Goal: Use online tool/utility: Utilize a website feature to perform a specific function

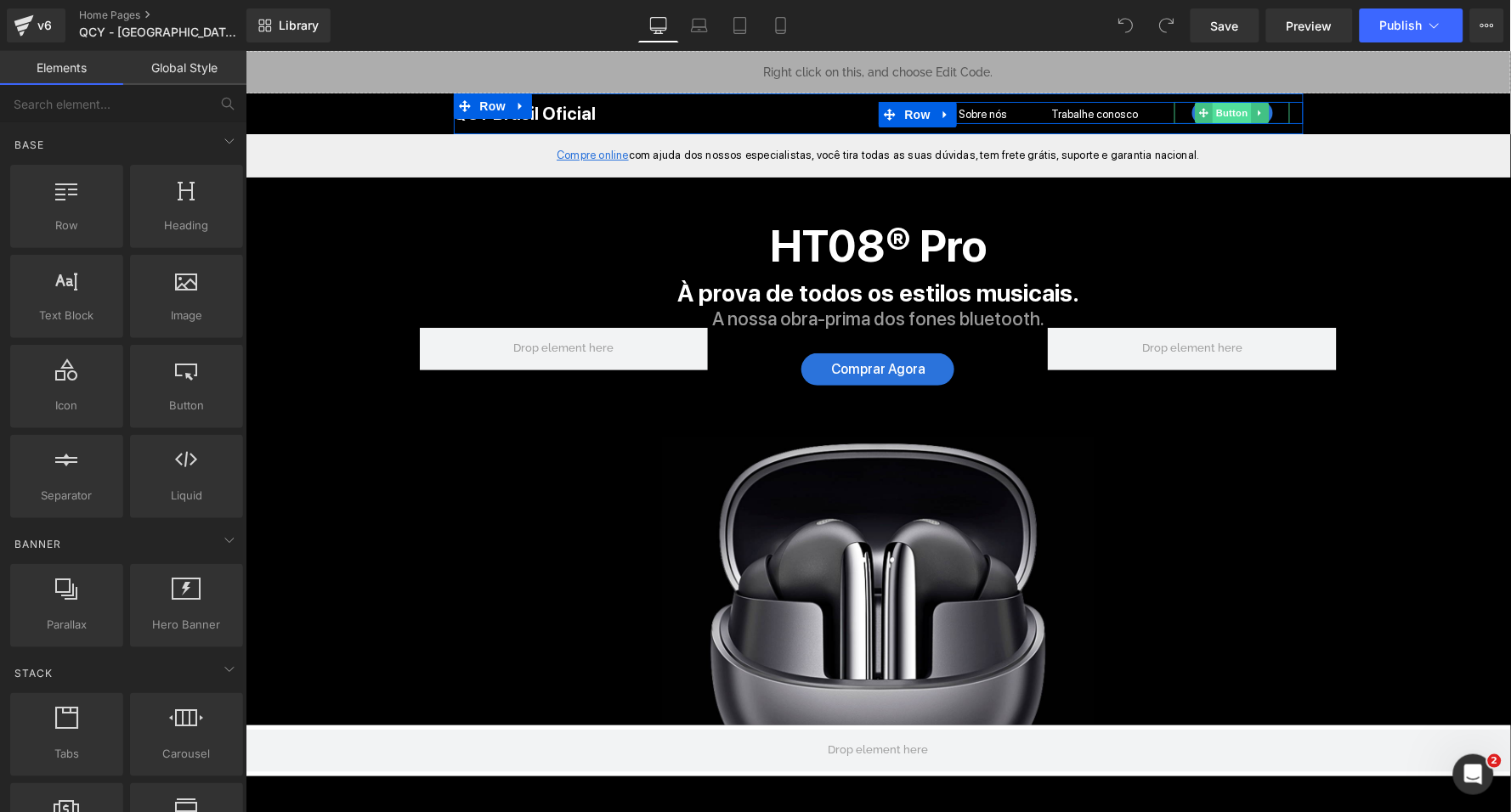
click at [1226, 111] on span "Button" at bounding box center [1230, 111] width 39 height 20
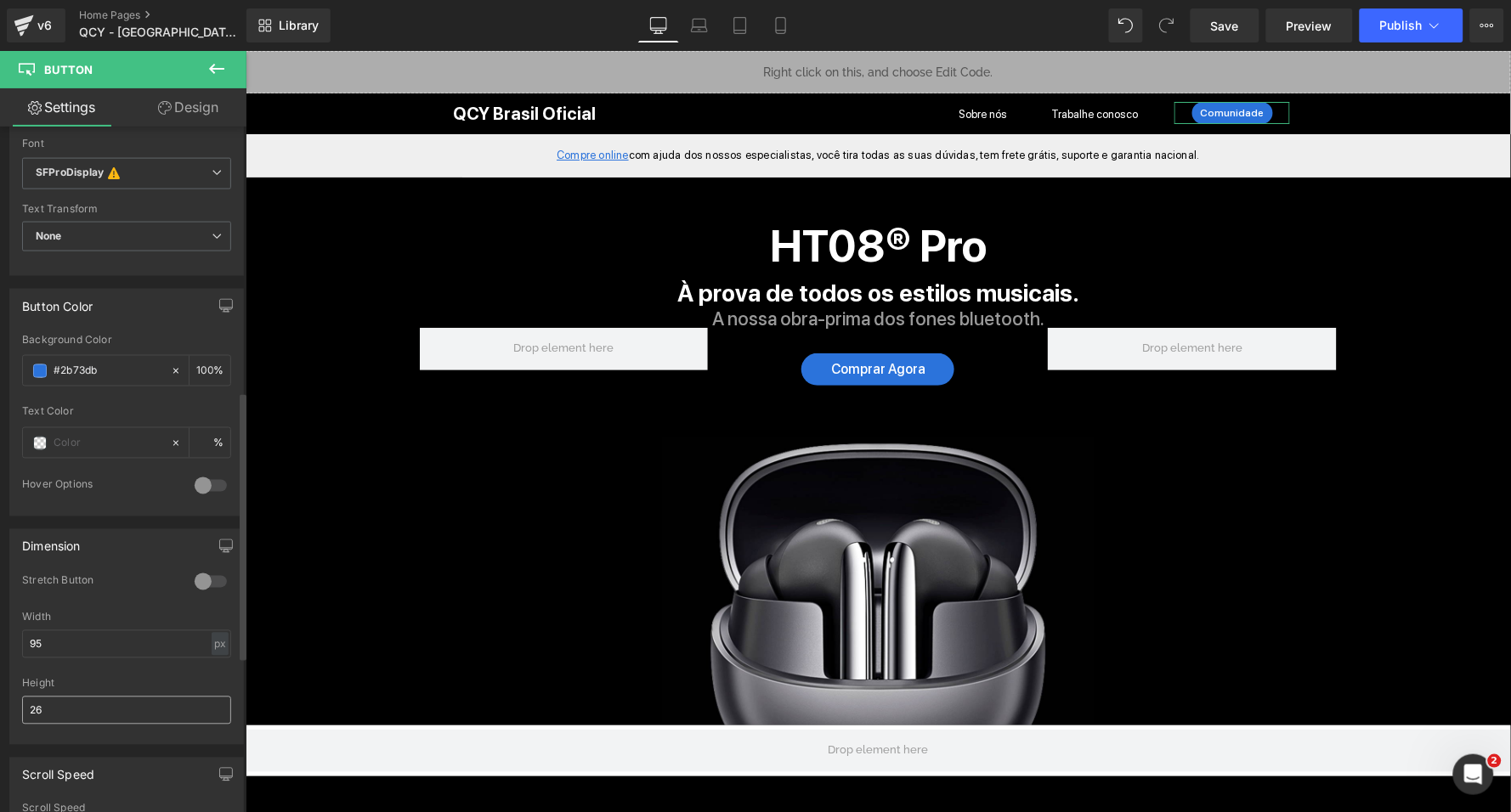
scroll to position [631, 0]
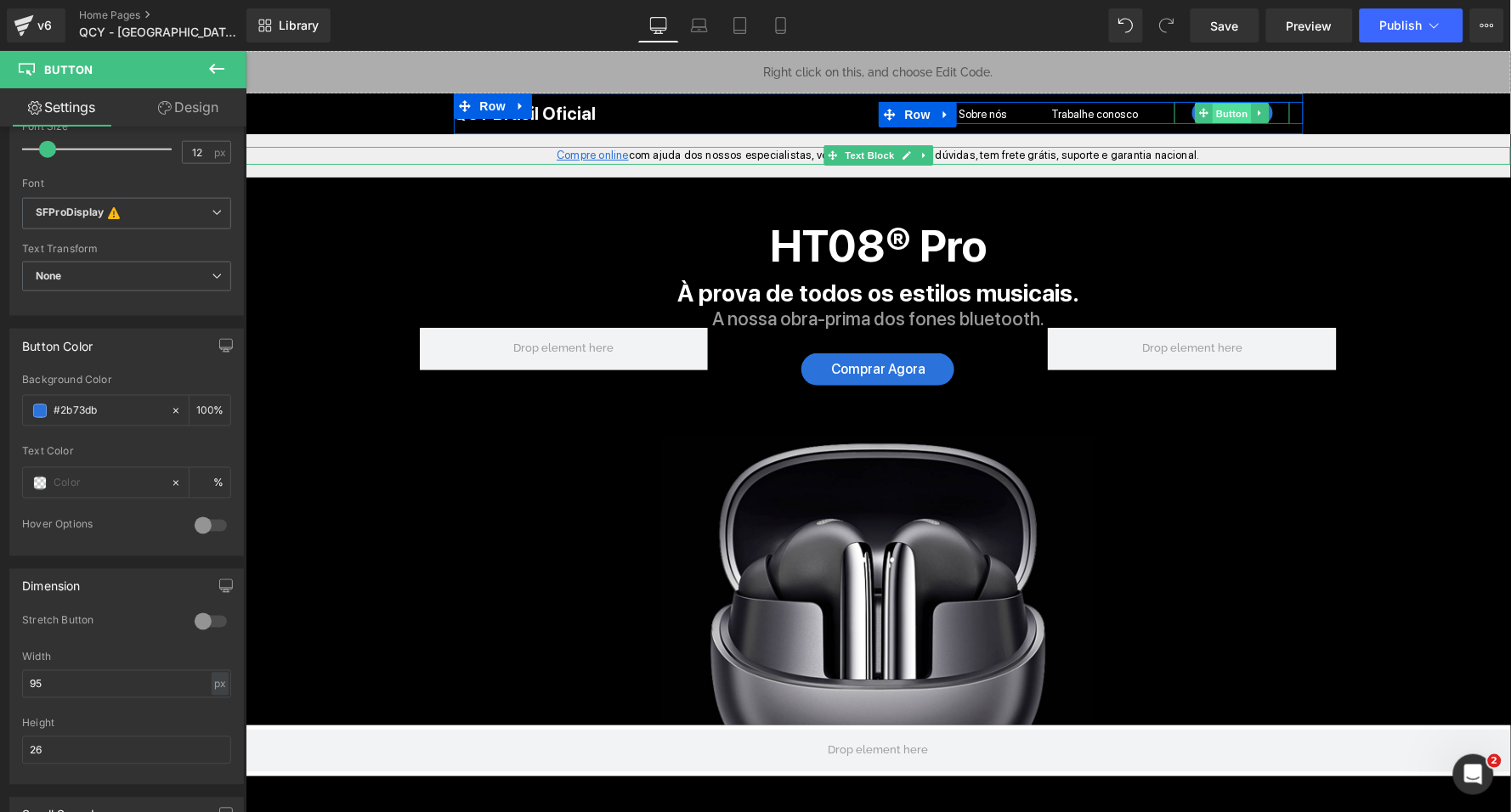
click at [1222, 108] on span "Button" at bounding box center [1230, 112] width 39 height 20
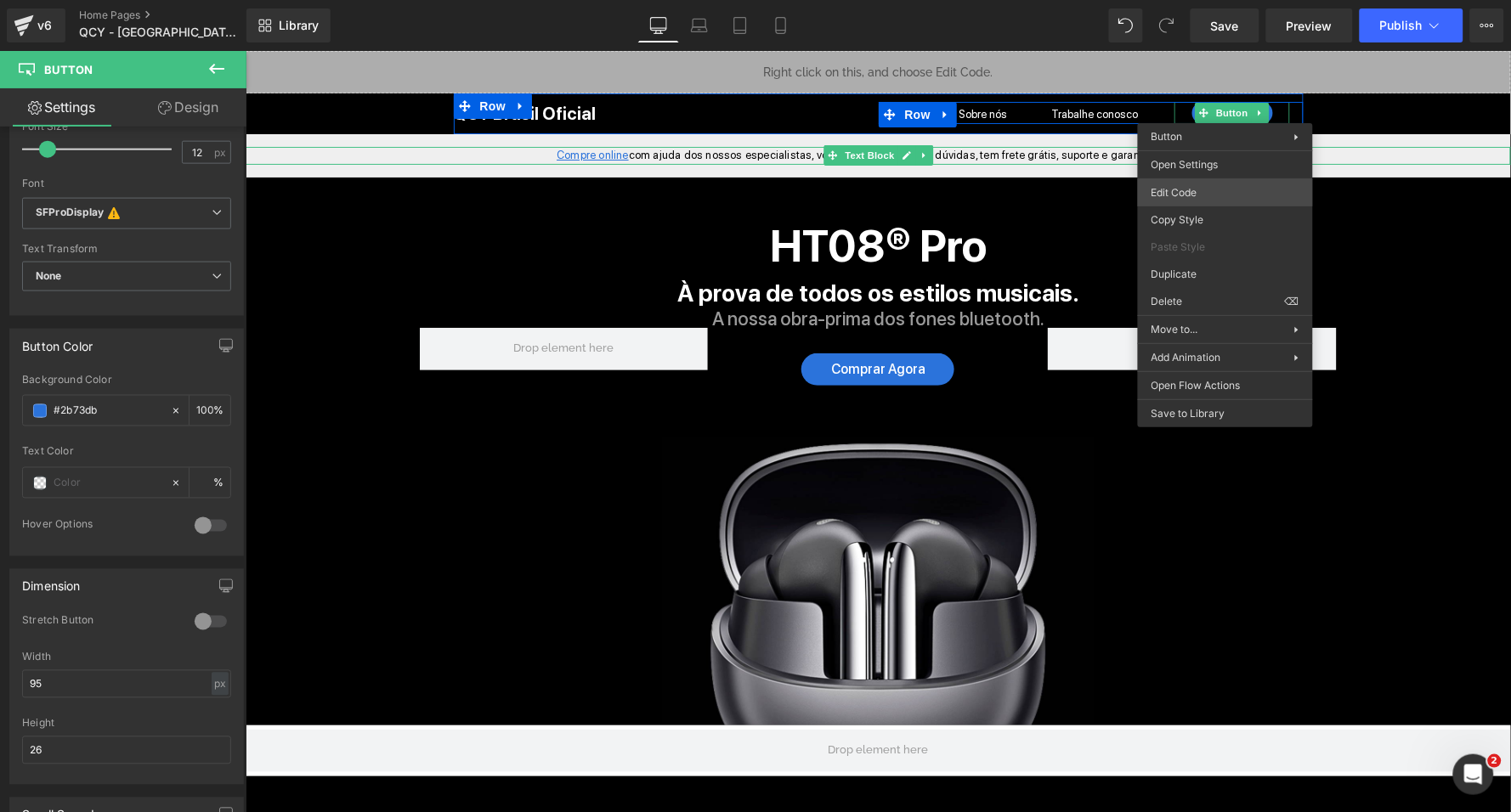
click at [1202, 190] on body "Button You are previewing how the will restyle your page. You can not edit Elem…" at bounding box center [755, 406] width 1511 height 812
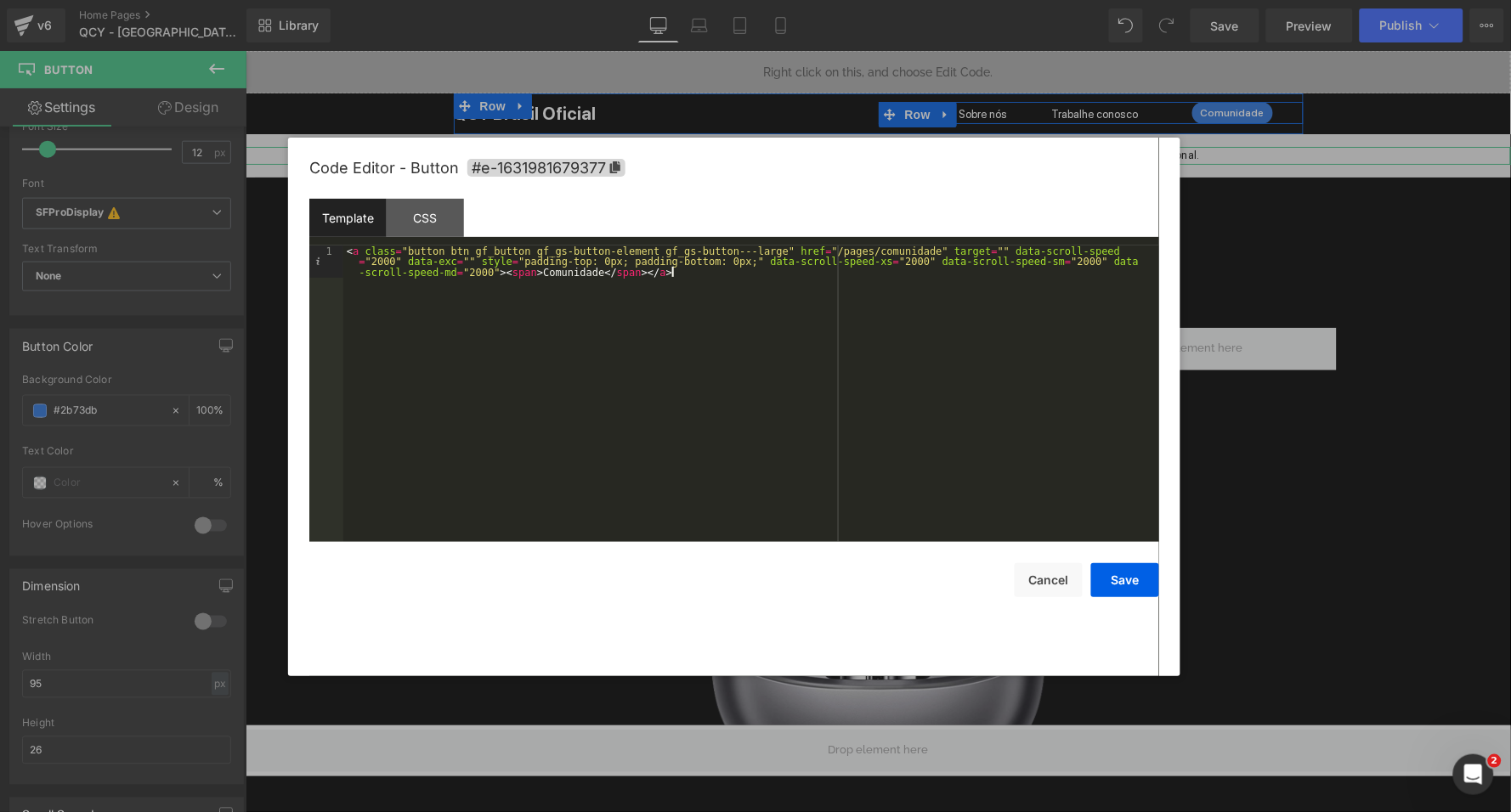
click at [748, 281] on div "< a class = "button btn gf_button gf_gs-button-element gf_gs-button---large" hr…" at bounding box center [751, 427] width 816 height 363
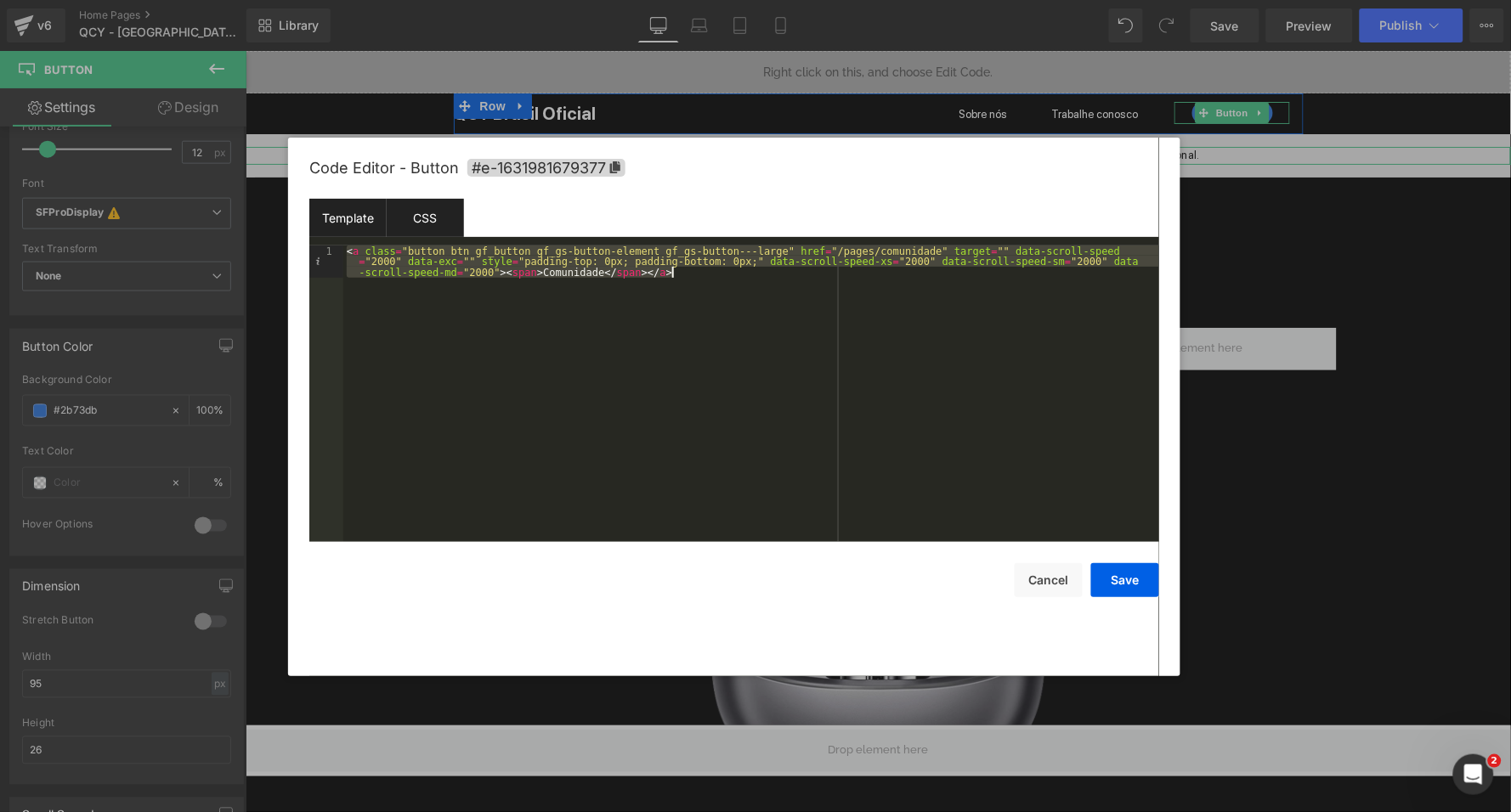
click at [422, 224] on div "CSS" at bounding box center [425, 218] width 77 height 38
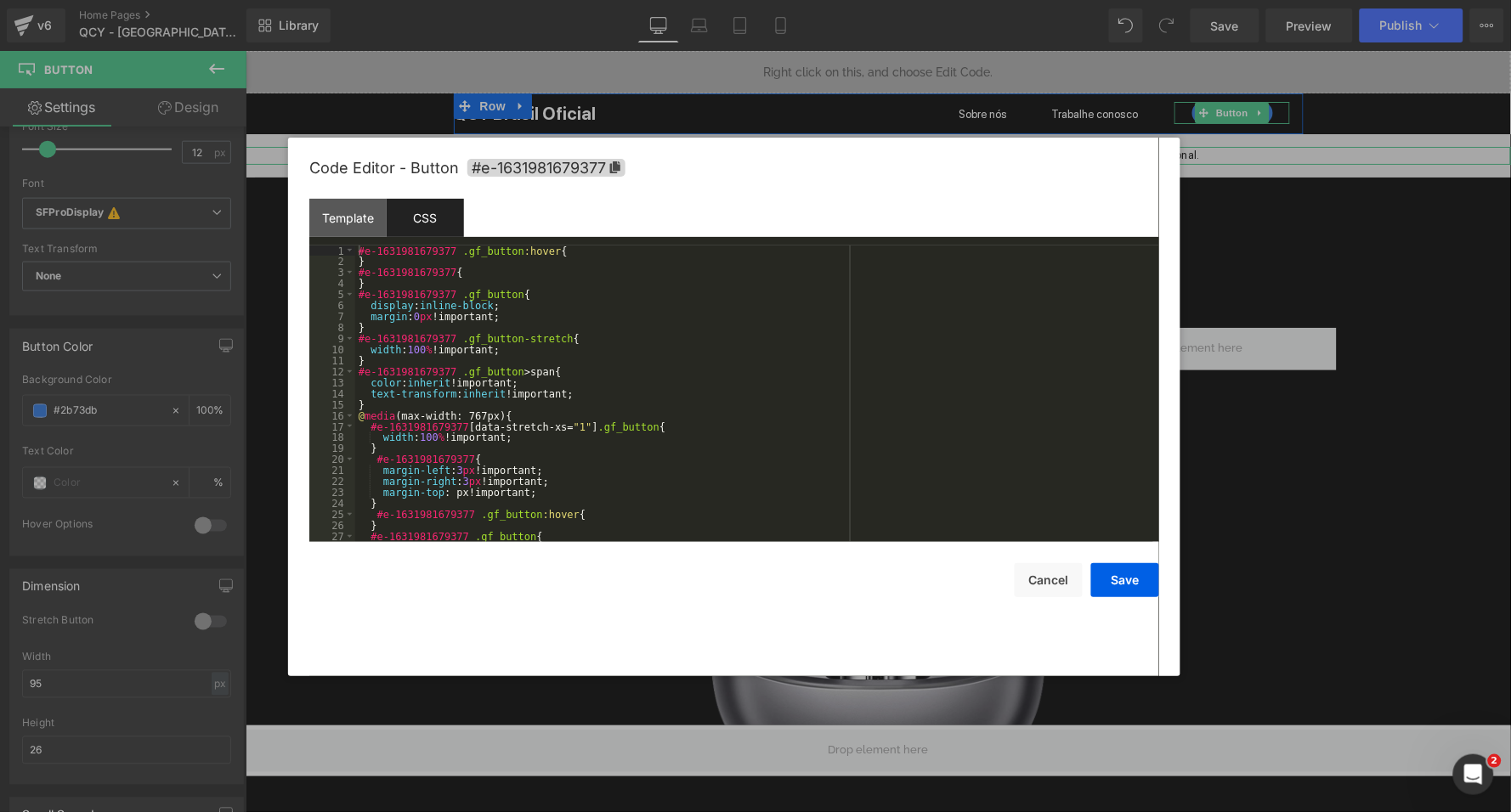
click at [546, 322] on div "#e-1631981679377 .gf_button :hover { } #e-1631981679377 { } #e-1631981679377 .g…" at bounding box center [754, 404] width 798 height 319
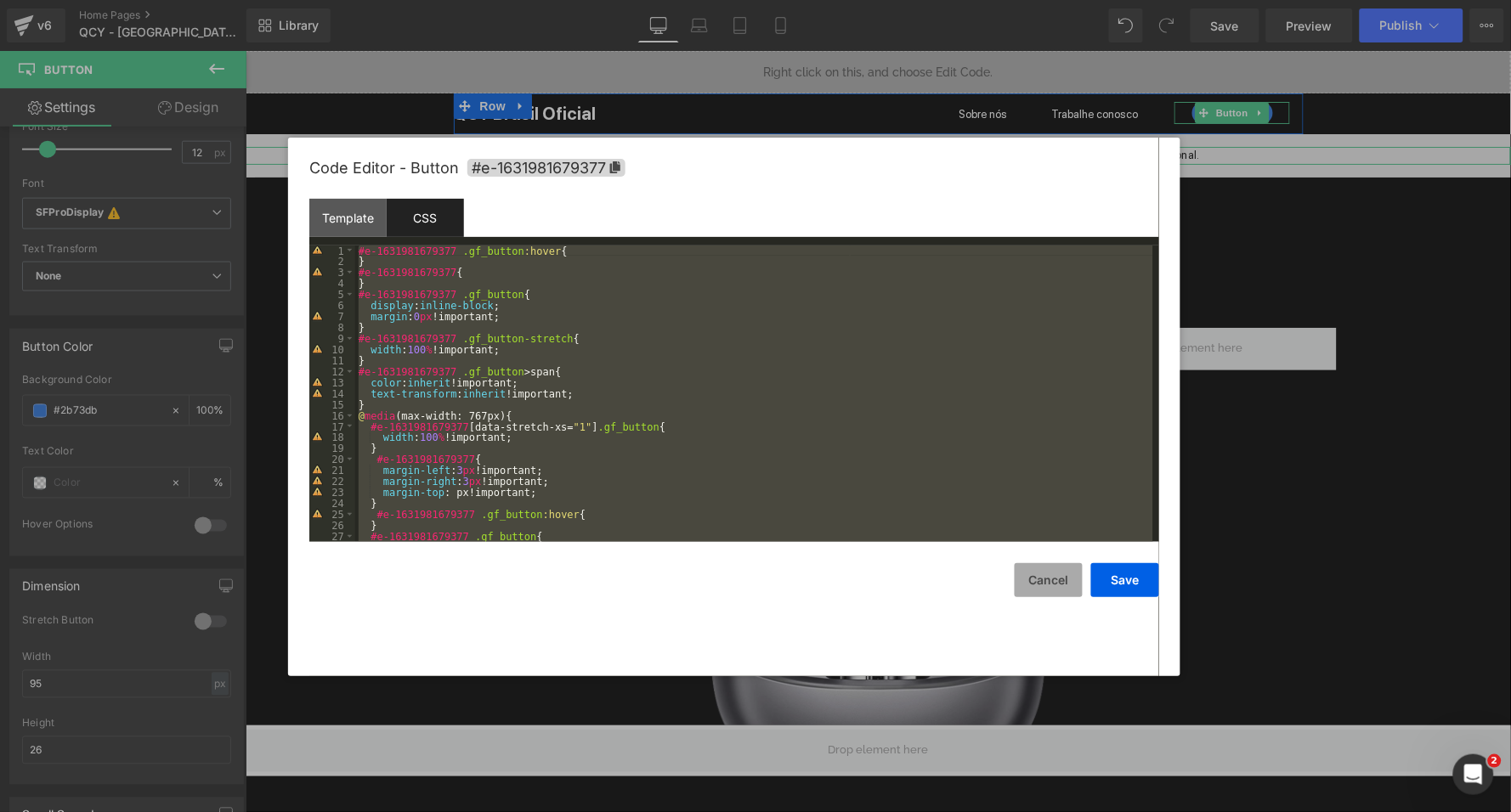
click at [1064, 568] on button "Cancel" at bounding box center [1048, 580] width 68 height 34
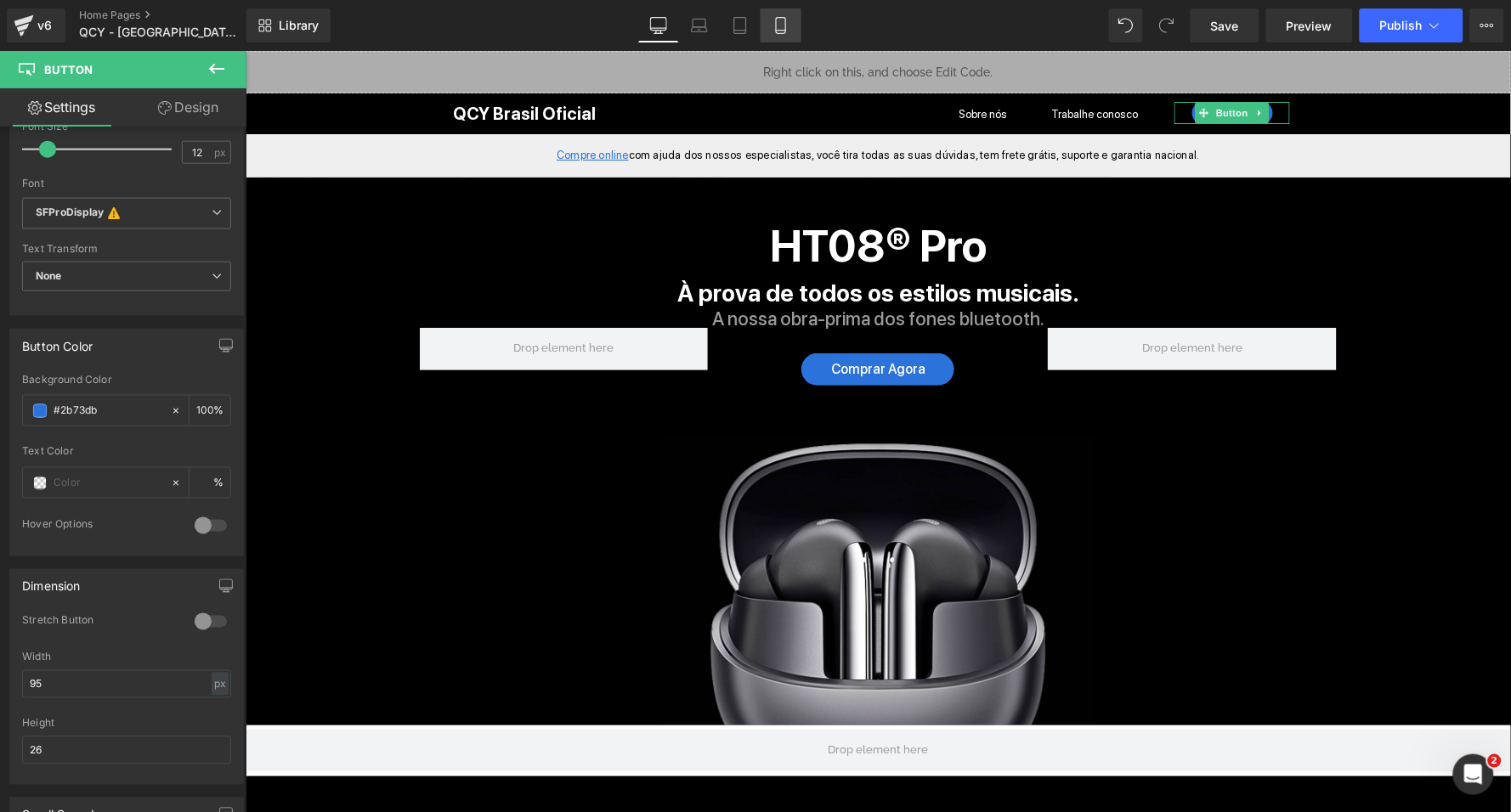
click at [780, 25] on icon at bounding box center [781, 26] width 17 height 17
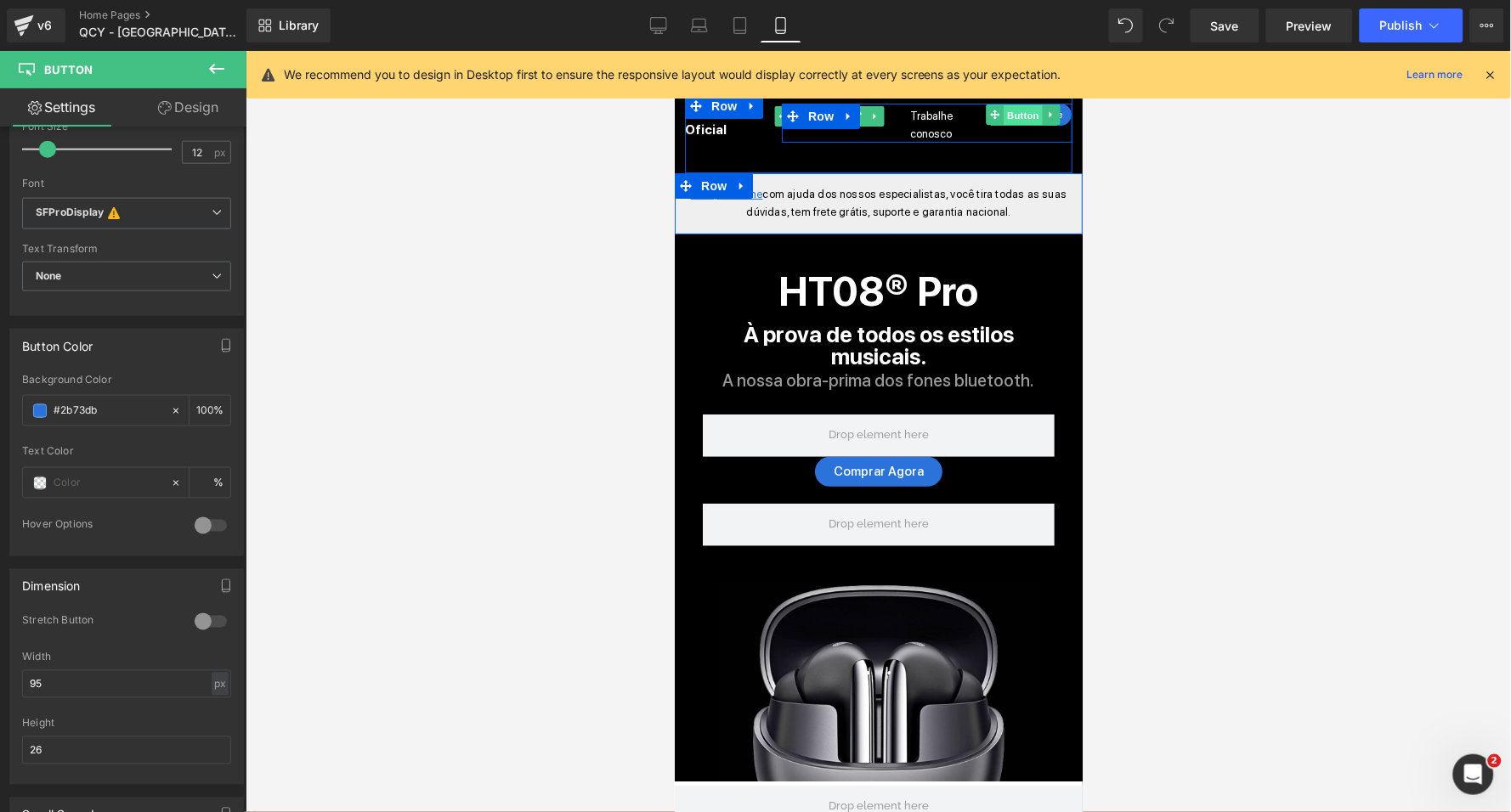
click at [1028, 114] on span "Button" at bounding box center [1021, 114] width 39 height 20
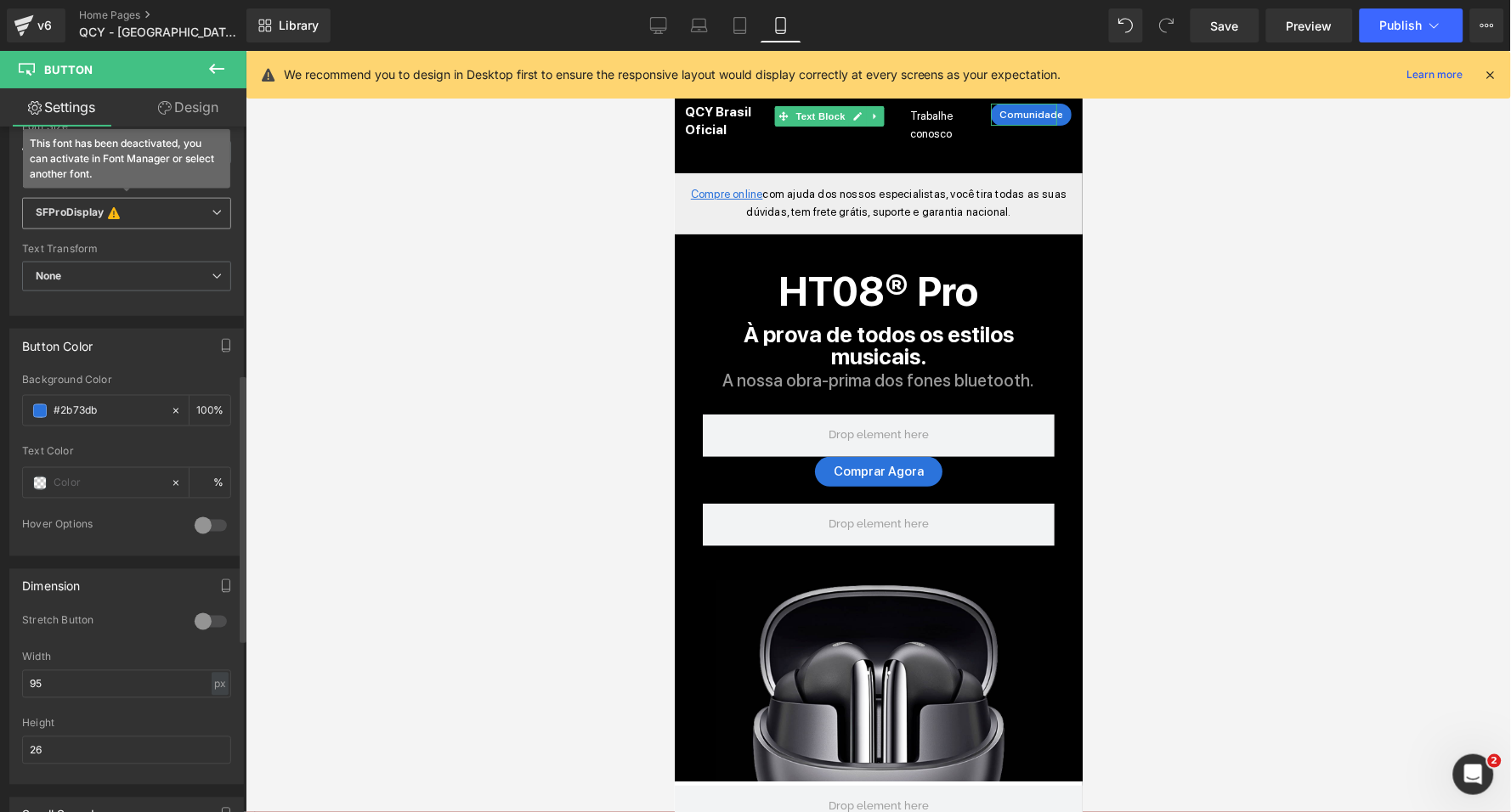
click at [132, 213] on span "SFProDisplay This font has been deactivated, you can activate in Font Manager o…" at bounding box center [126, 214] width 209 height 32
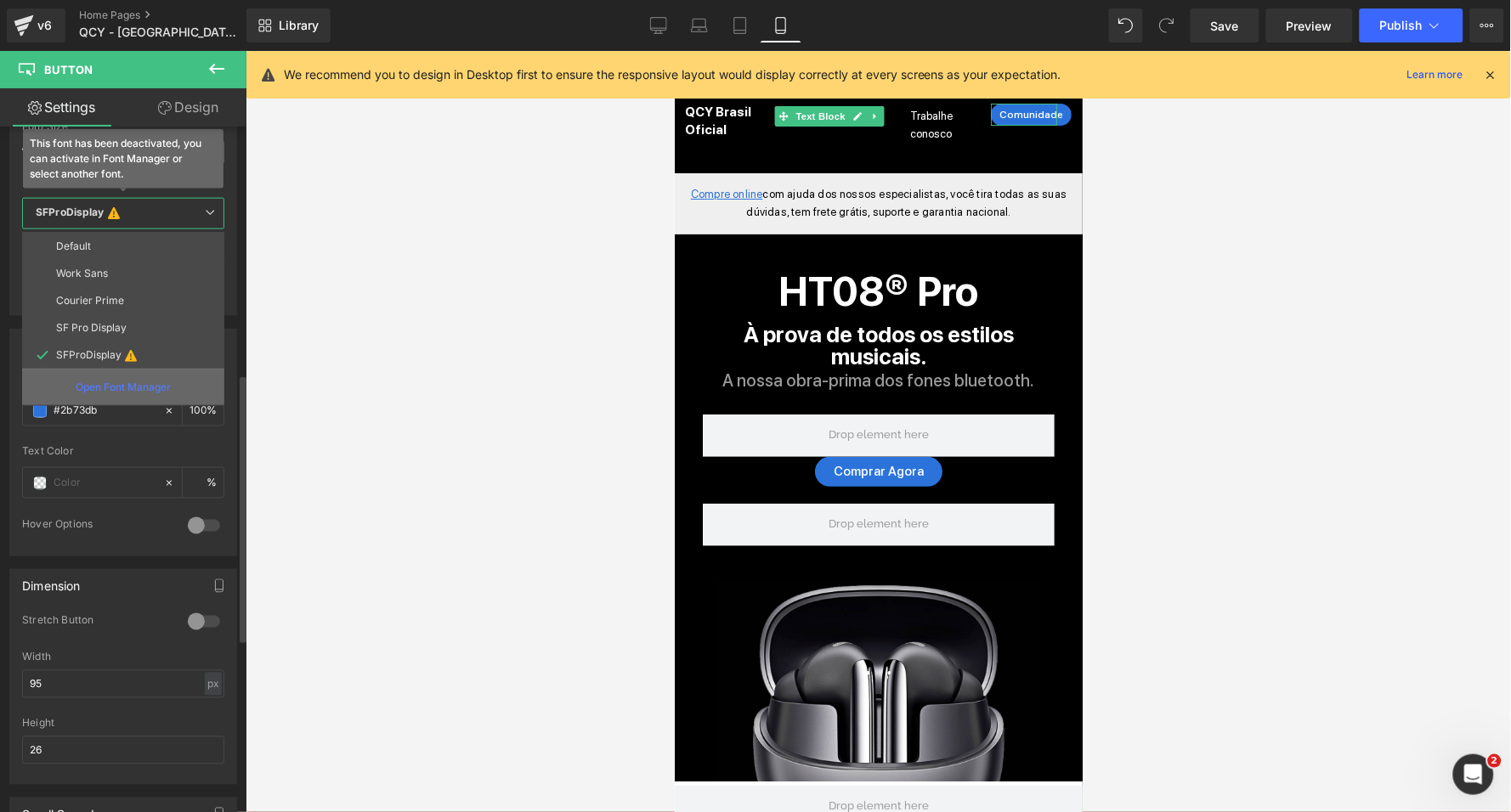
click at [142, 379] on p "Open Font Manager" at bounding box center [124, 387] width 95 height 15
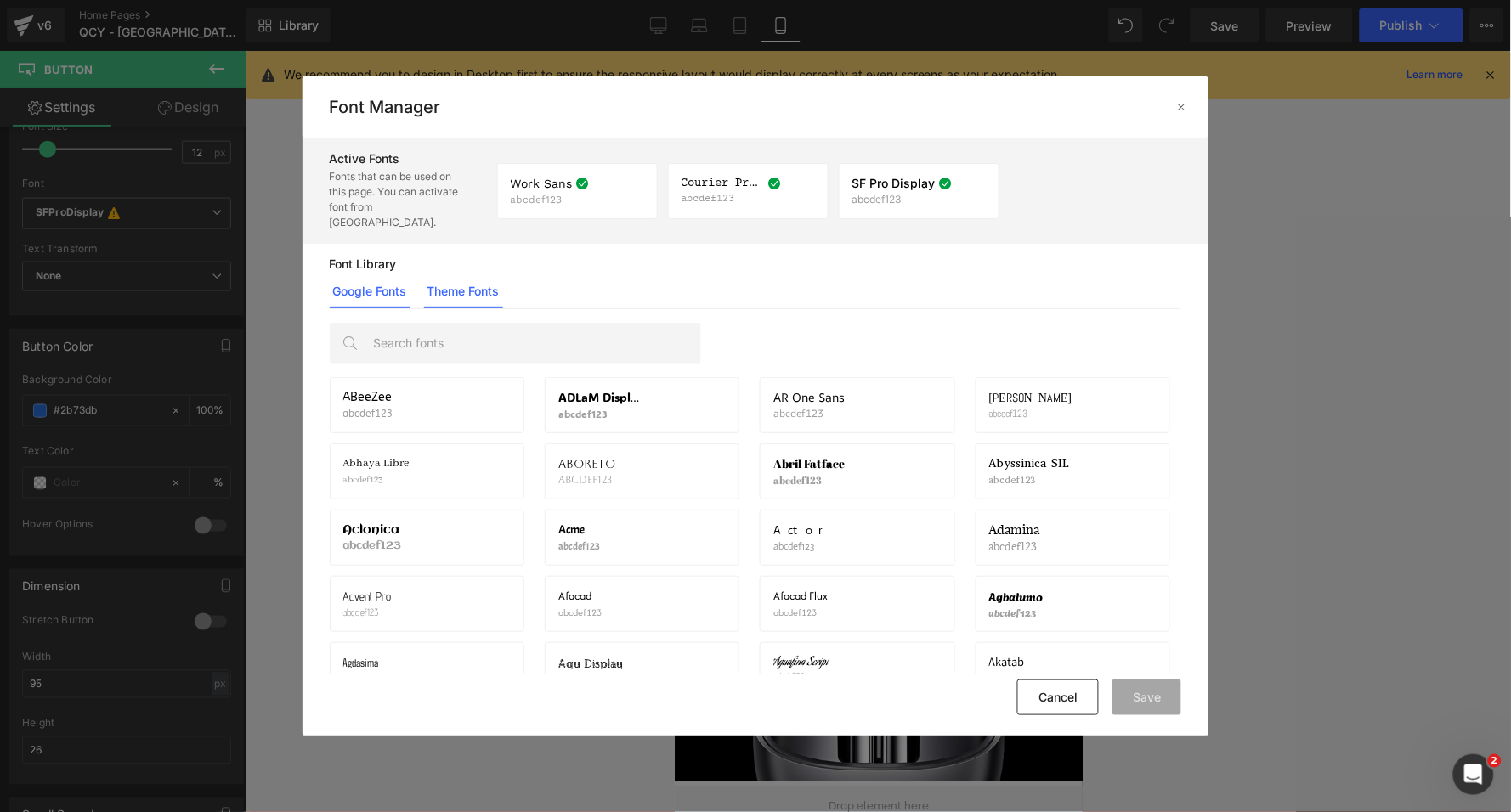
click at [427, 290] on link "Theme Fonts" at bounding box center [463, 292] width 79 height 34
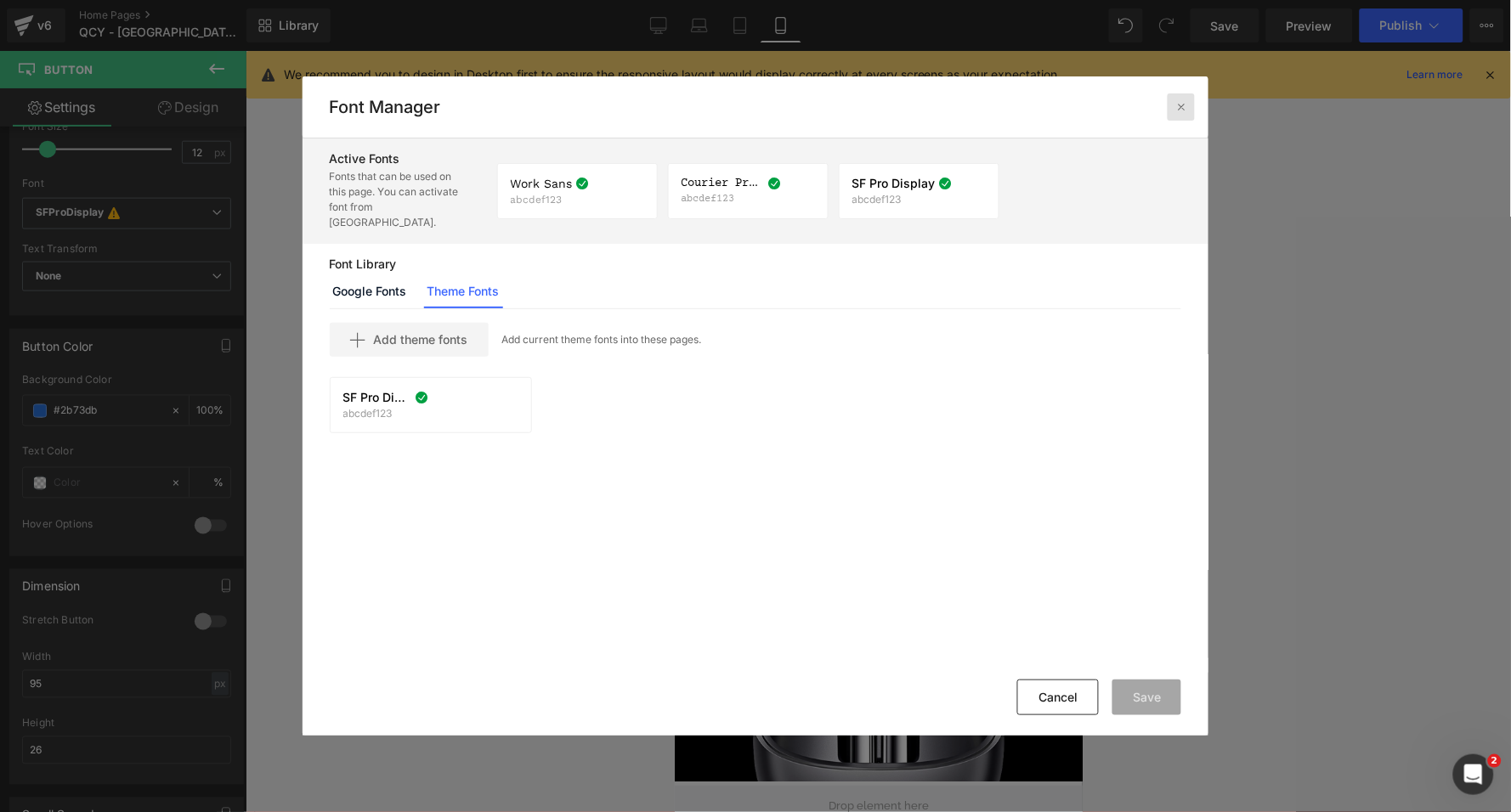
click at [1182, 104] on icon at bounding box center [1181, 106] width 13 height 13
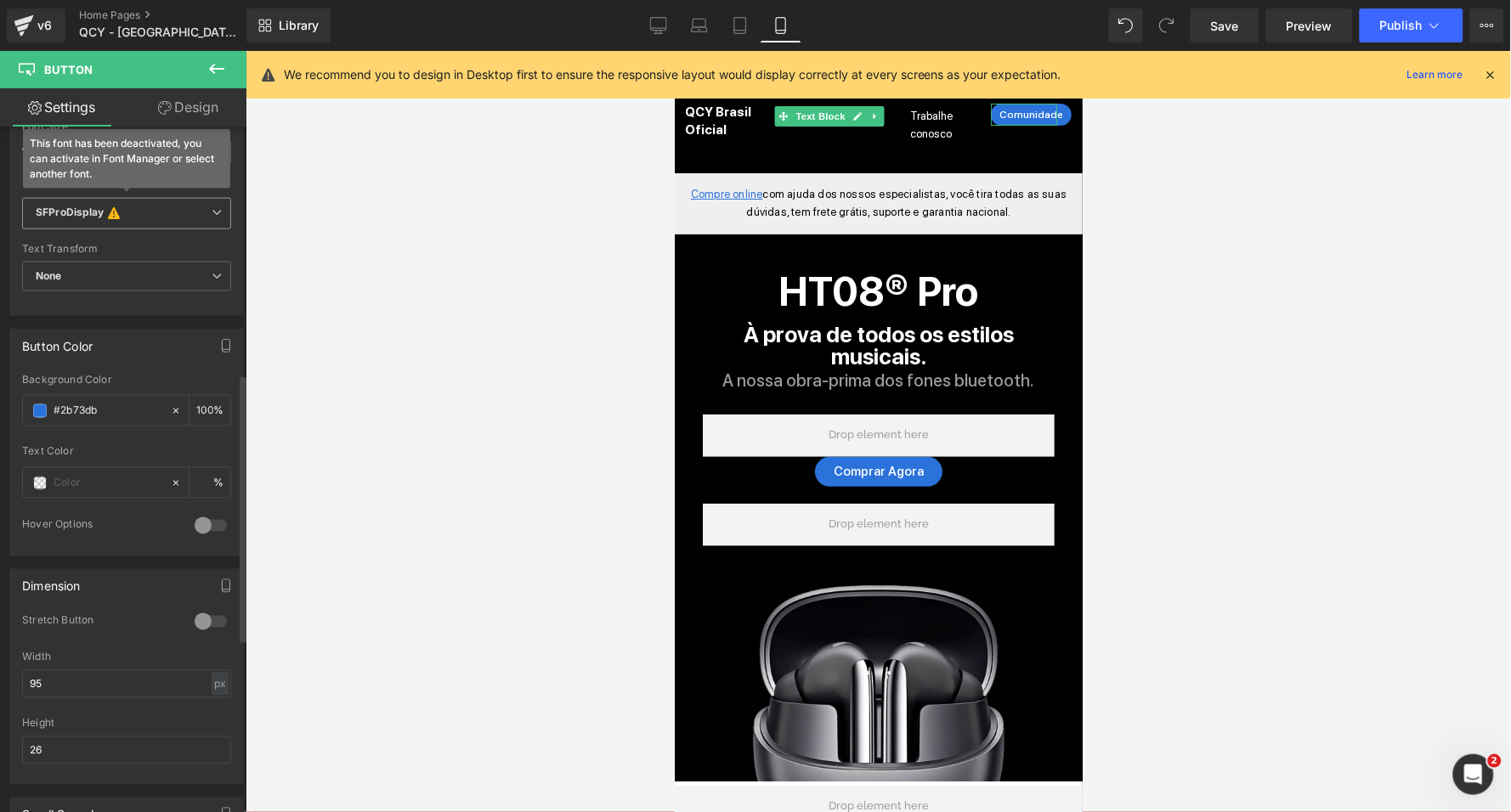
click at [151, 205] on b "SFProDisplay This font has been deactivated, you can activate in Font Manager o…" at bounding box center [124, 214] width 176 height 17
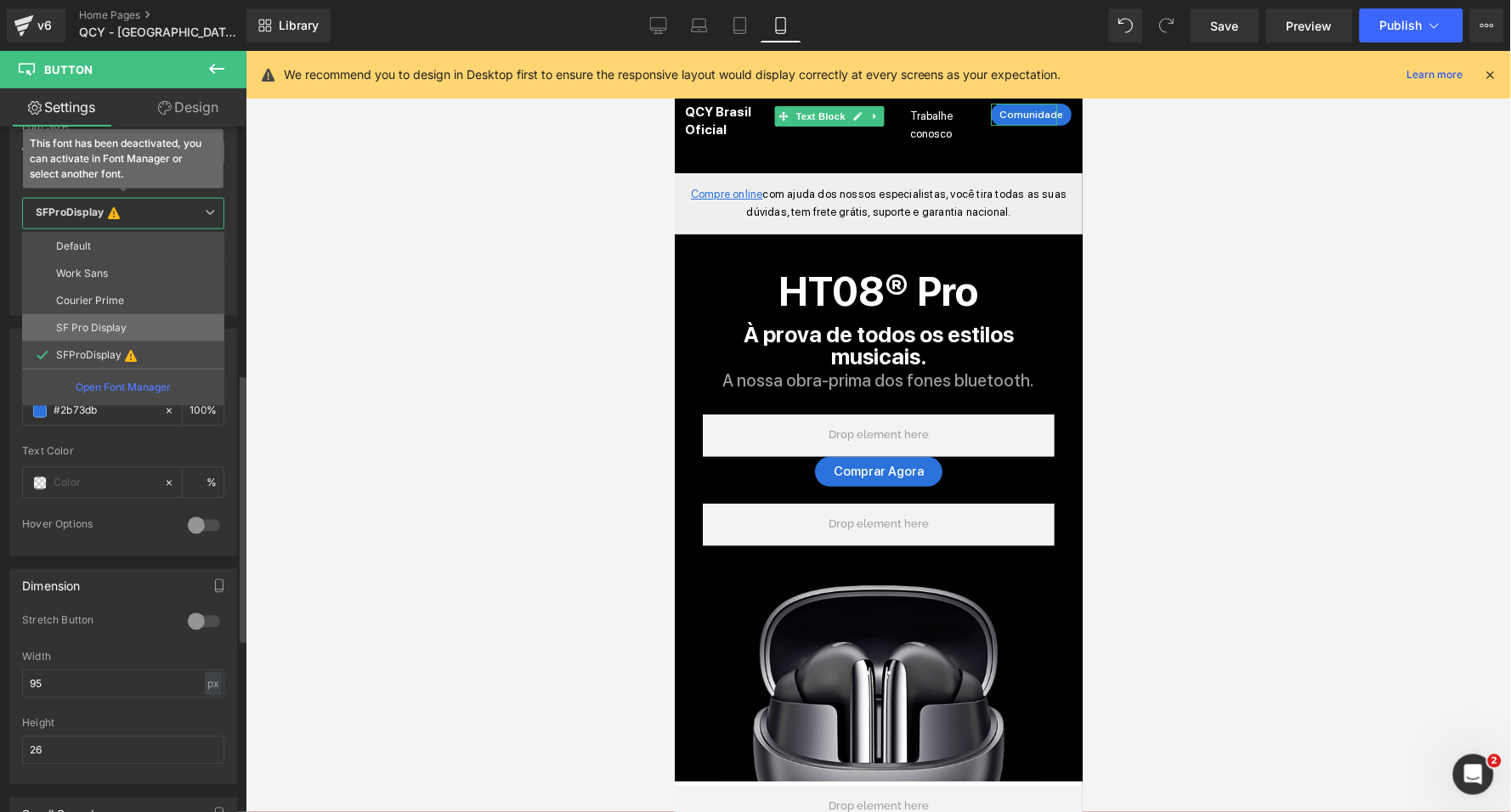
click at [112, 322] on p "SF Pro Display" at bounding box center [91, 328] width 70 height 12
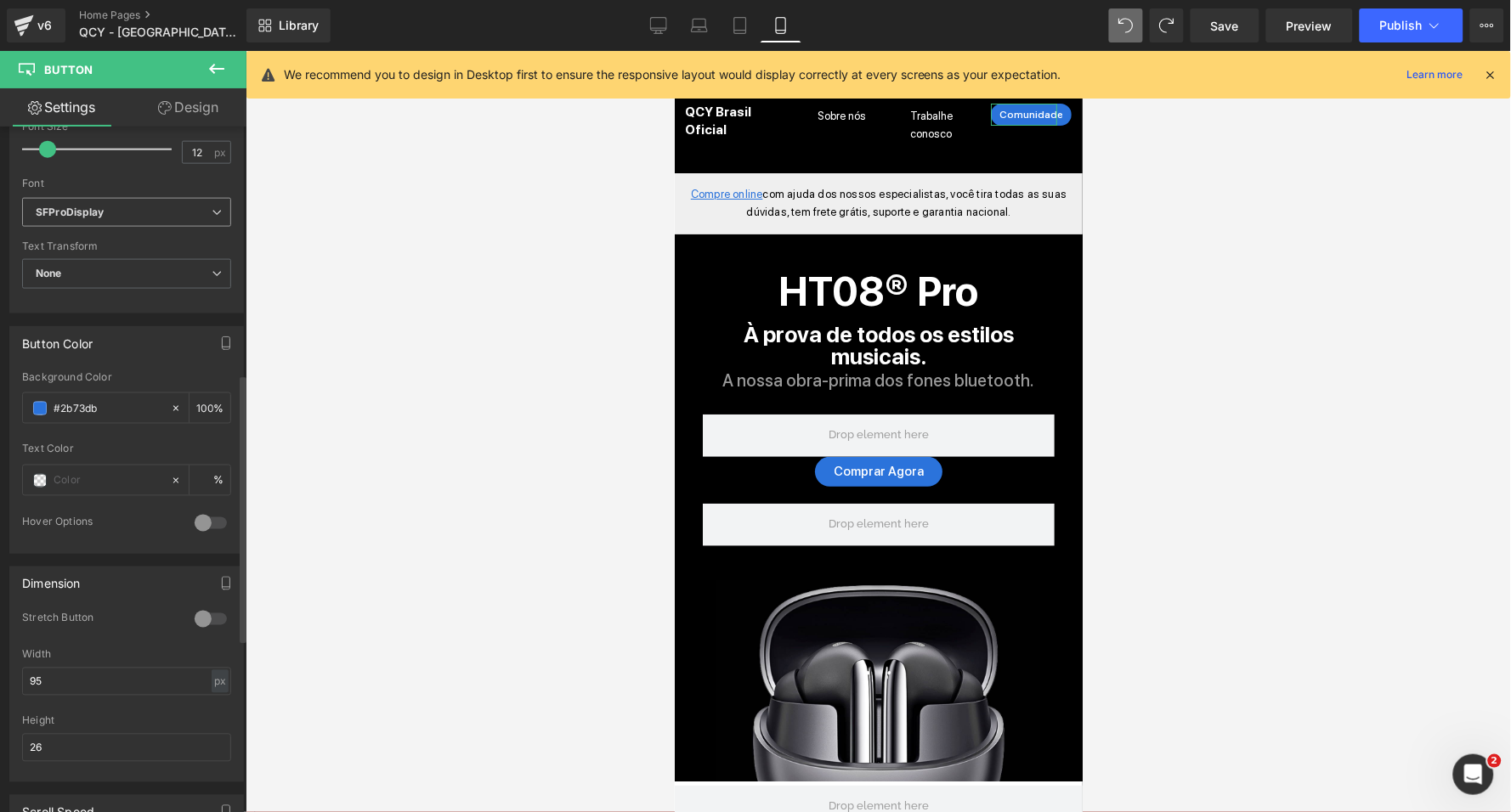
click at [155, 218] on span "SFProDisplay" at bounding box center [126, 212] width 209 height 29
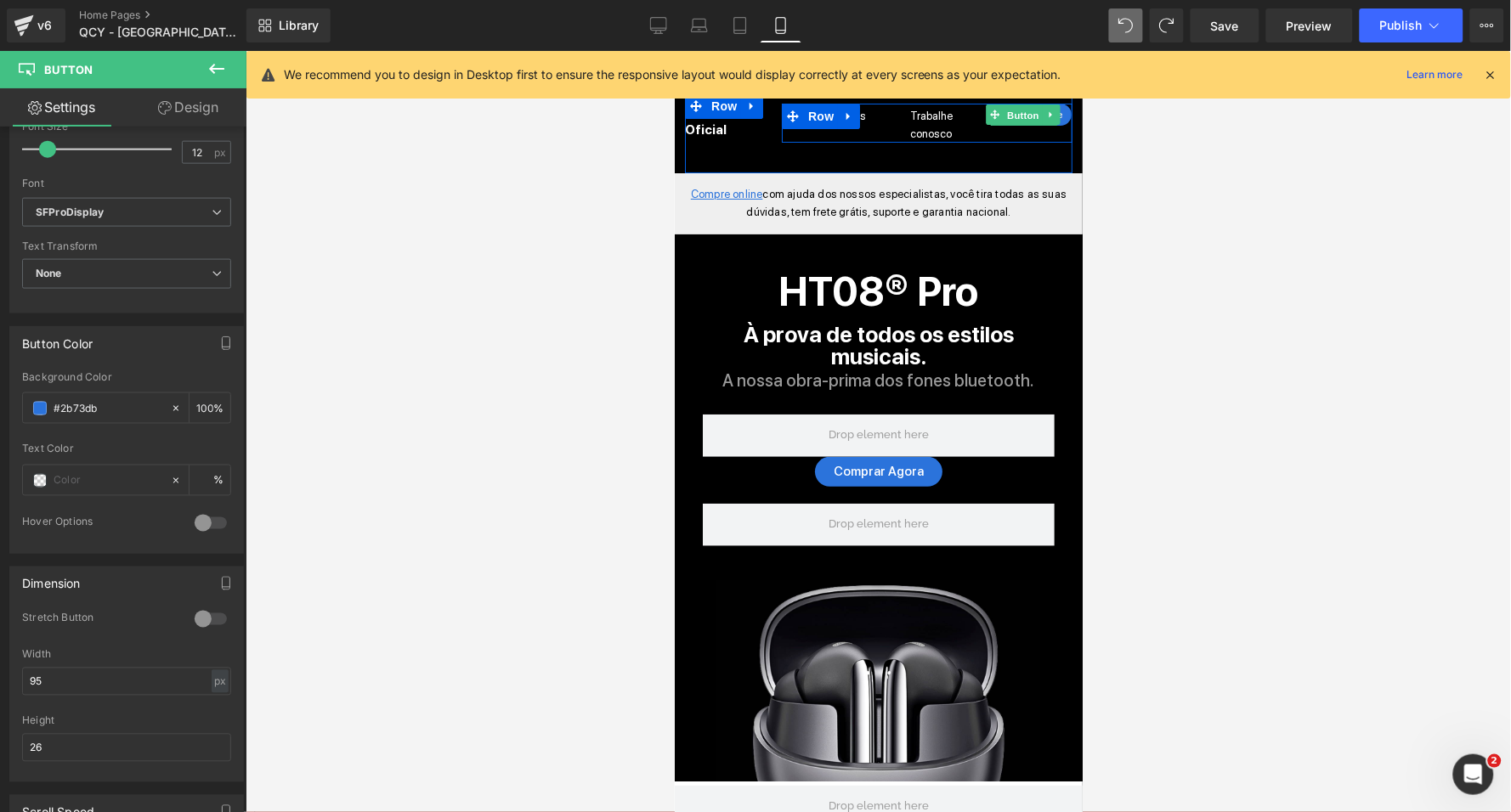
click at [1019, 115] on span "Button" at bounding box center [1021, 114] width 39 height 20
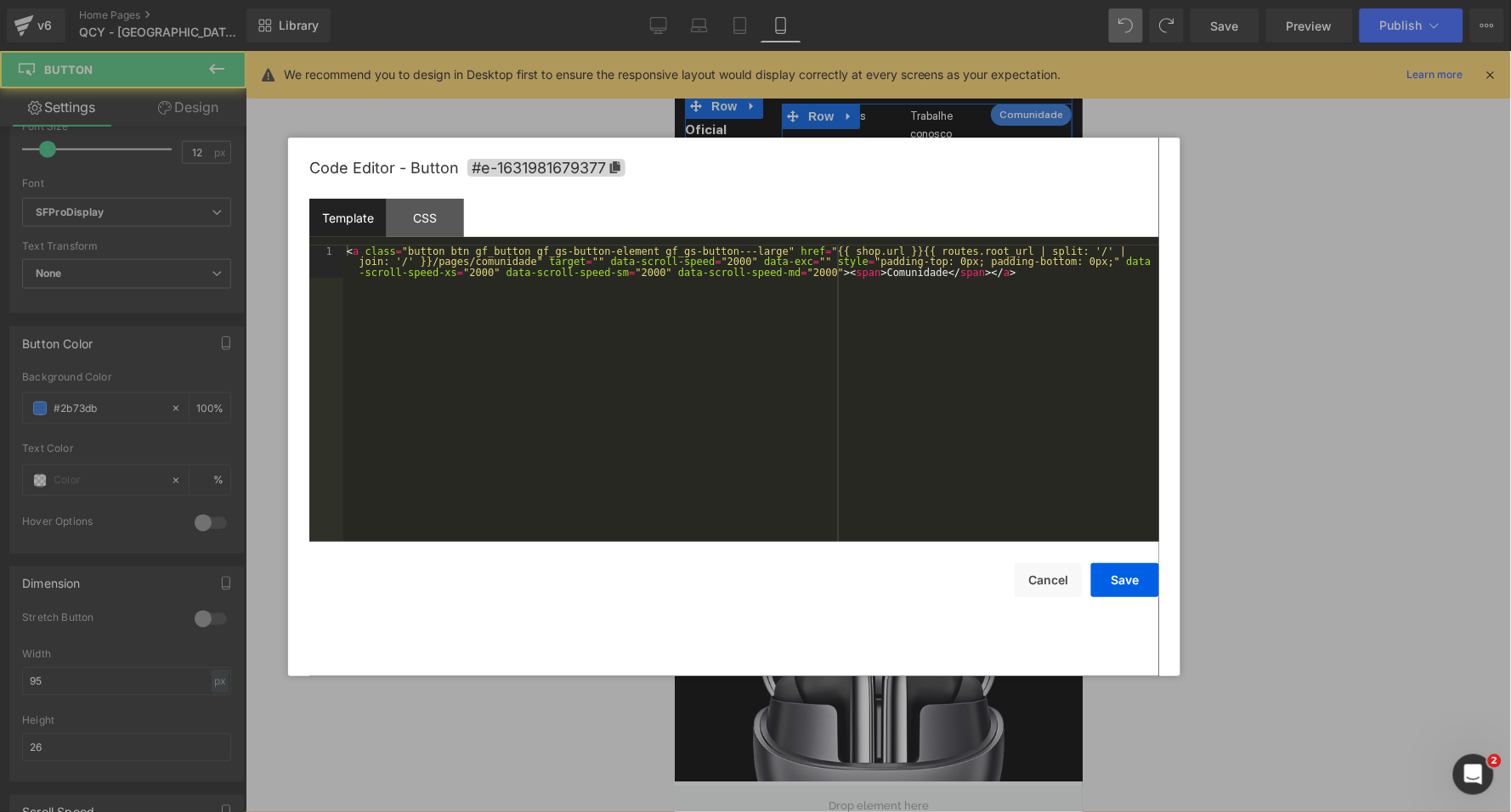
click at [1010, 0] on div "Button You are previewing how the will restyle your page. You can not edit Elem…" at bounding box center [755, 0] width 1511 height 0
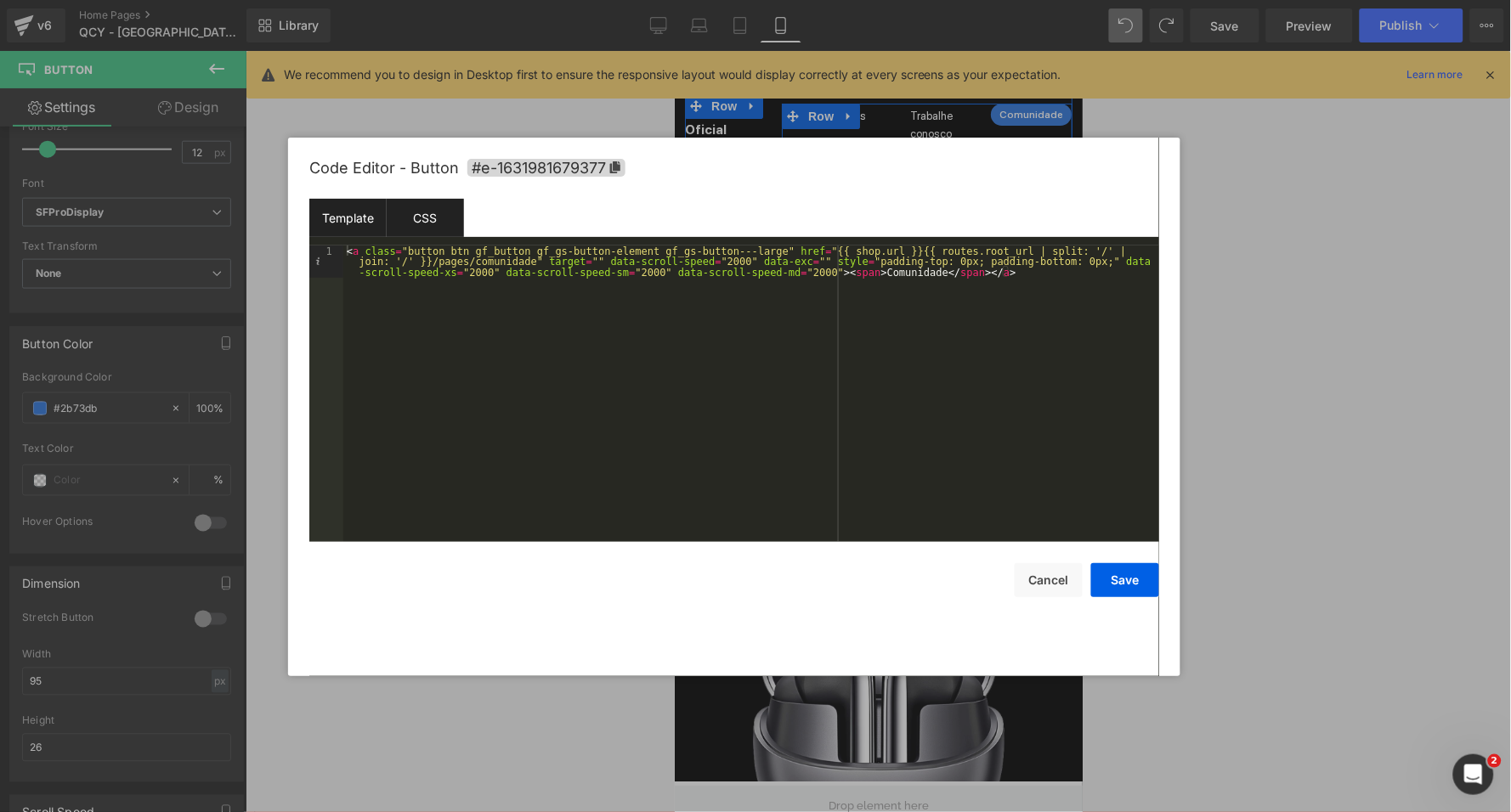
click at [423, 212] on div "CSS" at bounding box center [425, 218] width 77 height 38
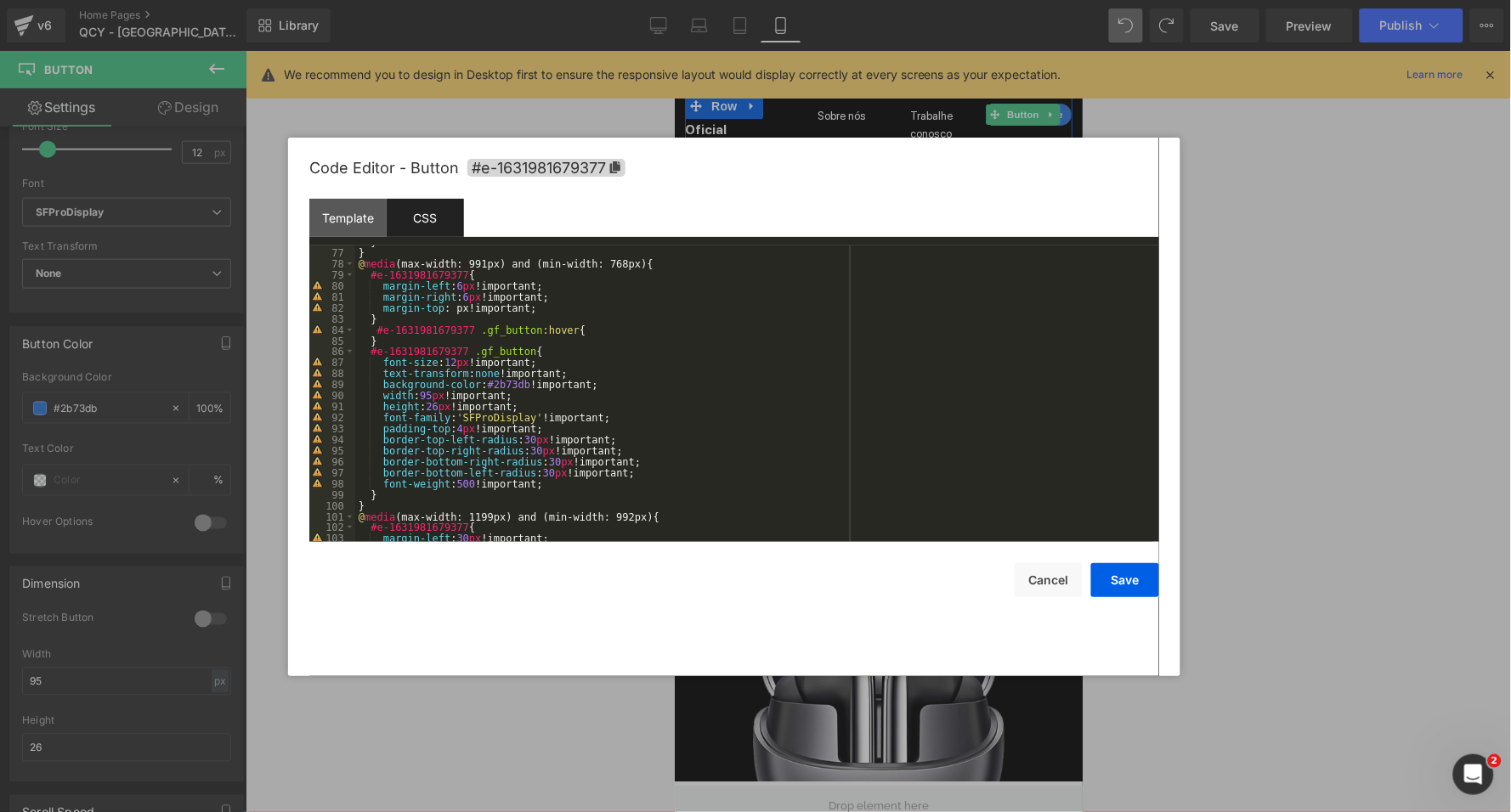
scroll to position [894, 0]
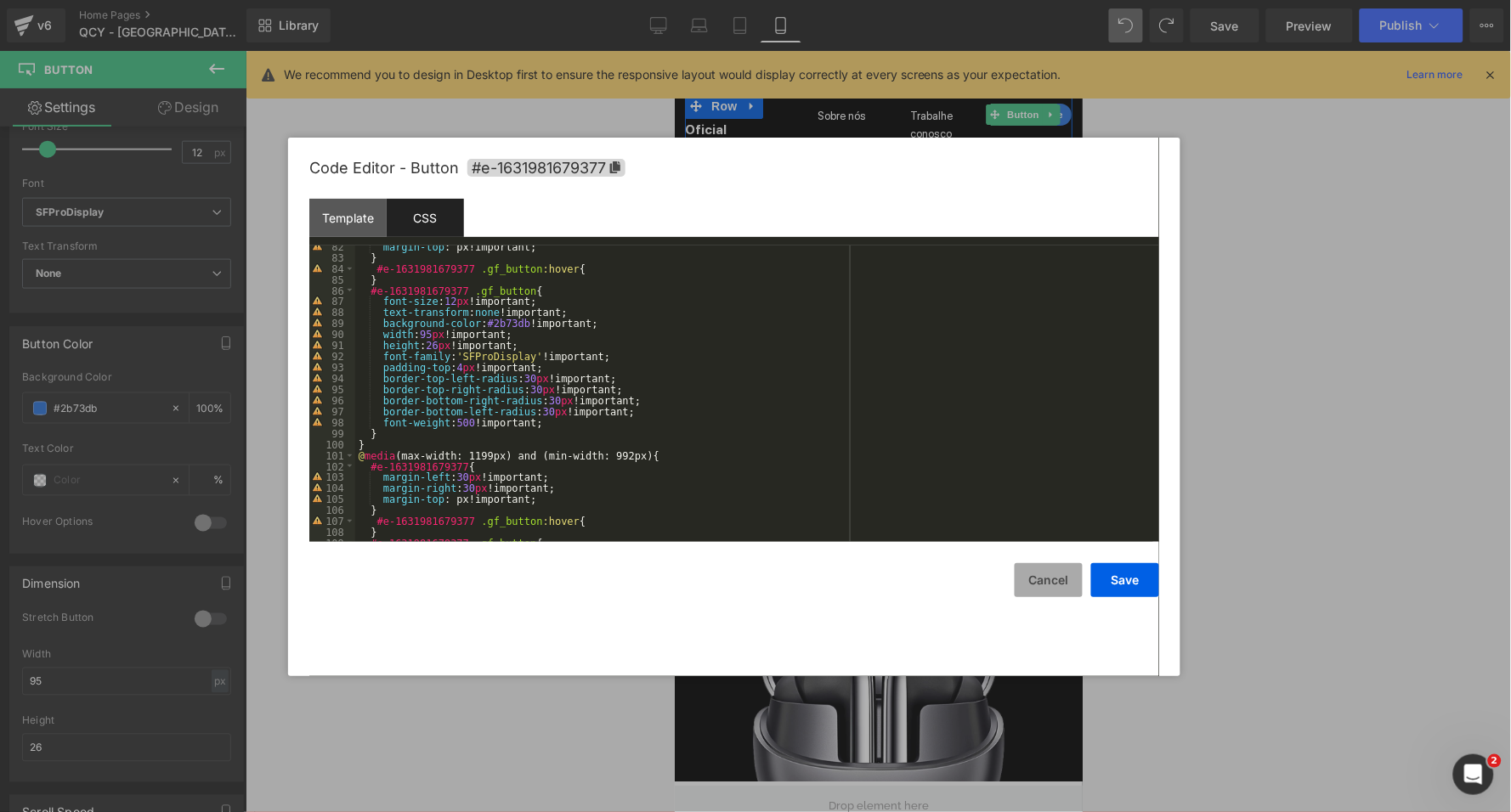
click at [1055, 581] on button "Cancel" at bounding box center [1048, 580] width 68 height 34
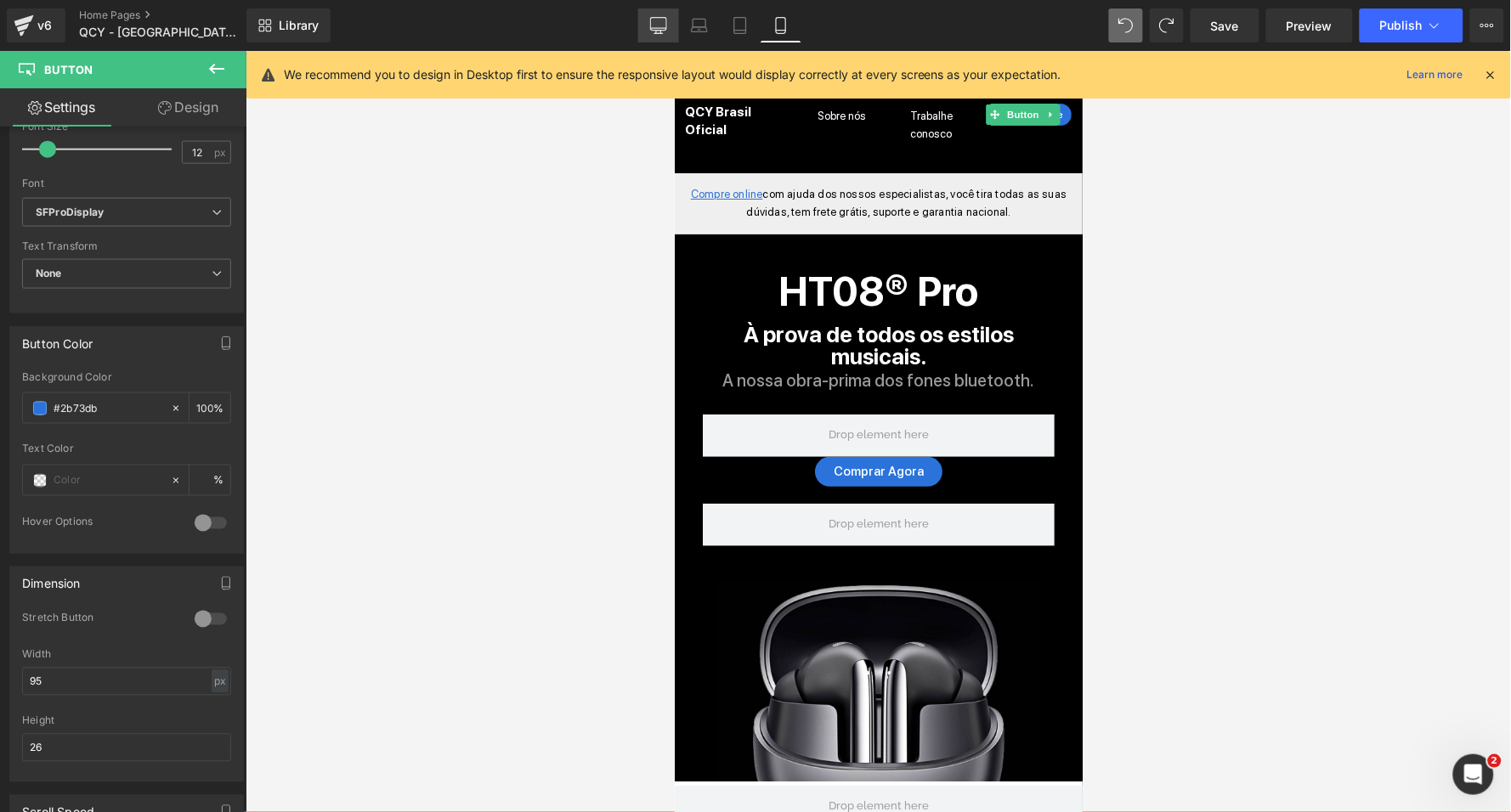
click at [655, 20] on icon at bounding box center [659, 26] width 17 height 17
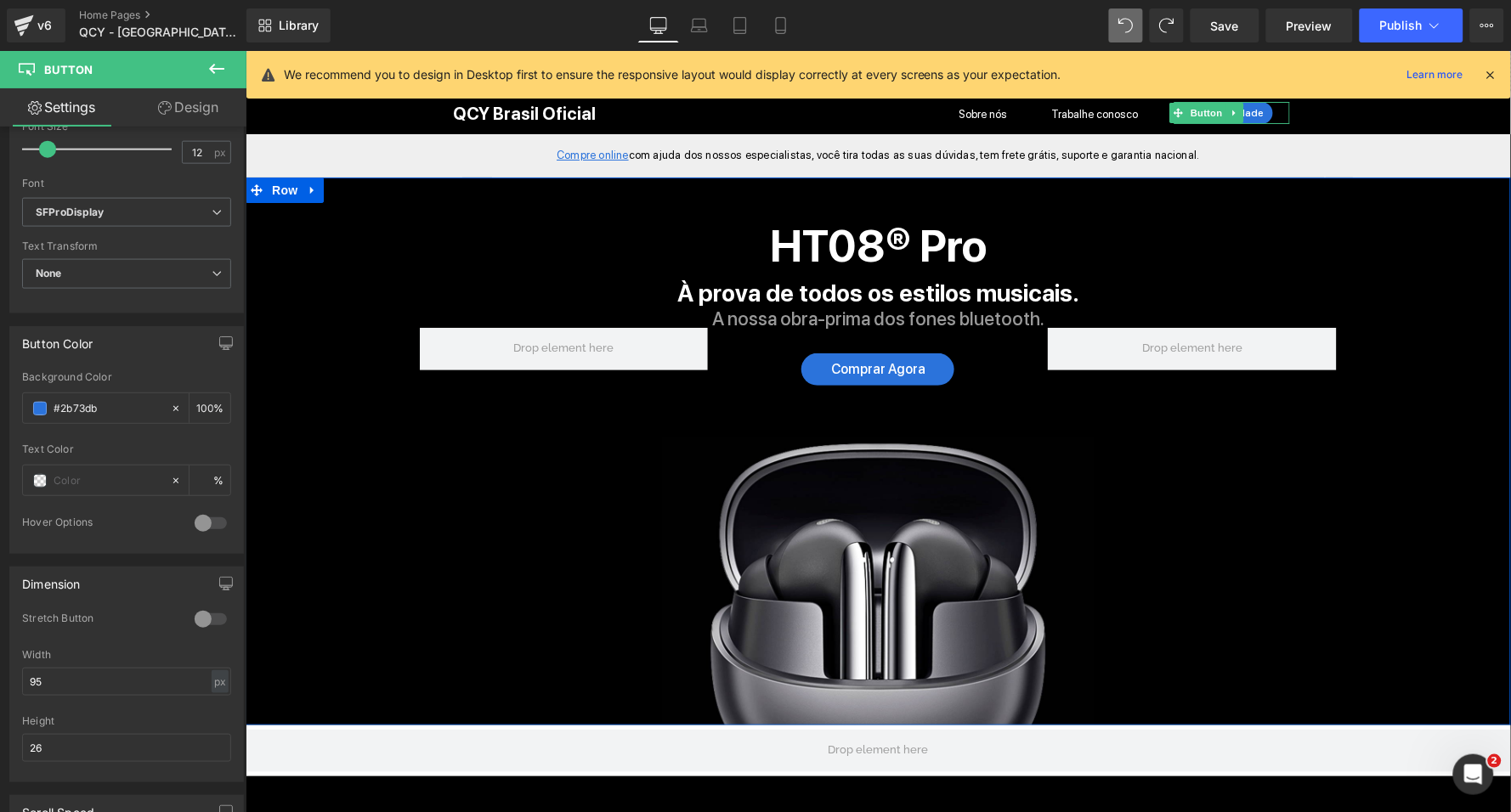
click at [1441, 196] on div "HT08® Pro Heading À prova de todos os estilos musicais. Text Block A nossa obra…" at bounding box center [877, 451] width 1266 height 548
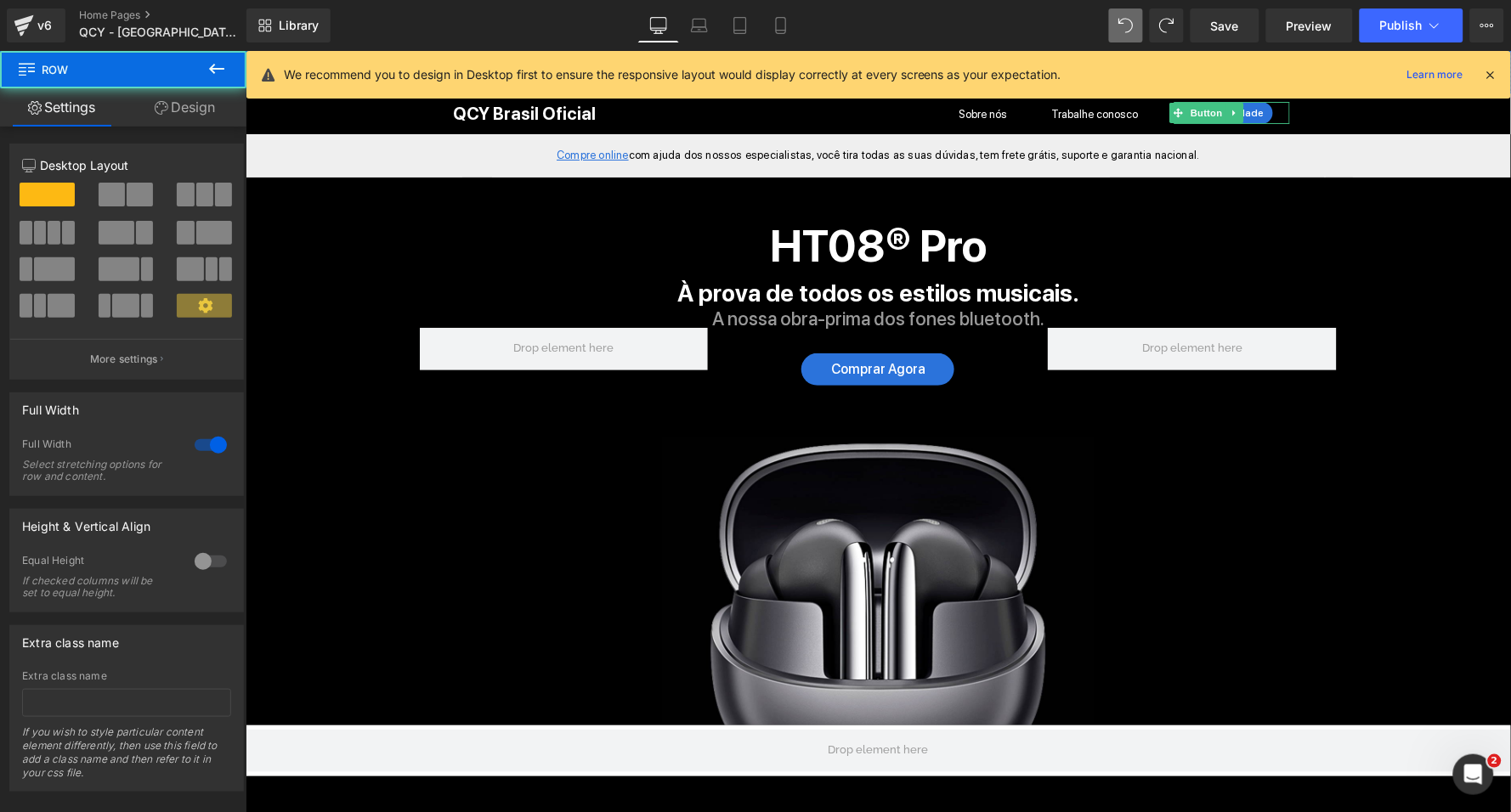
click at [1489, 75] on icon at bounding box center [1490, 75] width 15 height 15
